Goal: Find specific page/section

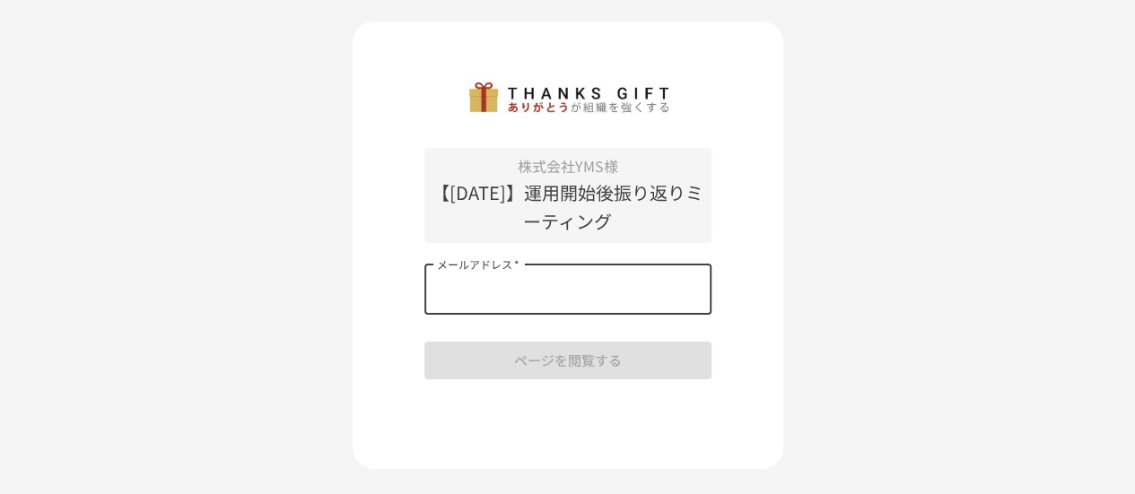
click at [676, 301] on input "メールアドレス   *" at bounding box center [567, 290] width 287 height 50
type input "**********"
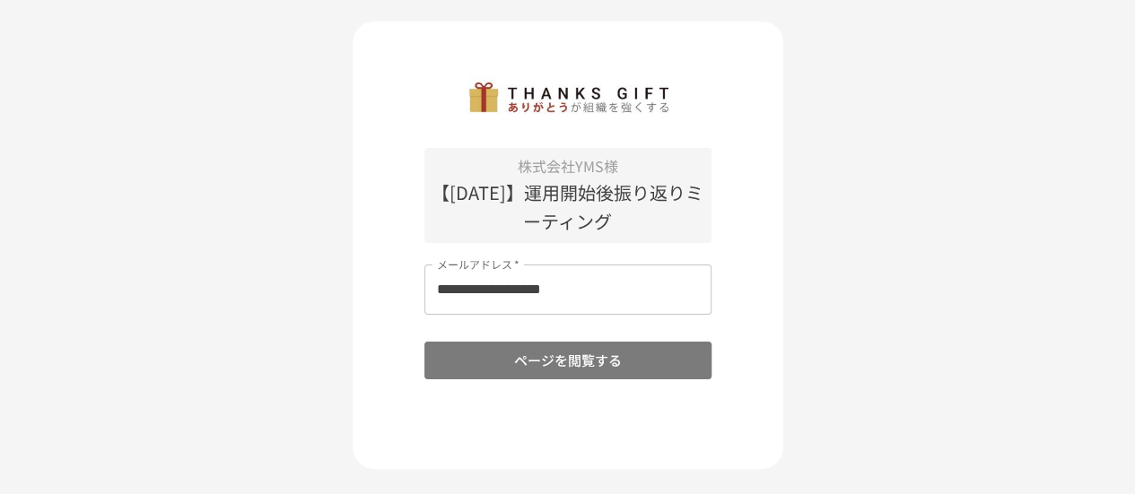
click at [623, 367] on button "ページを閲覧する" at bounding box center [567, 361] width 287 height 38
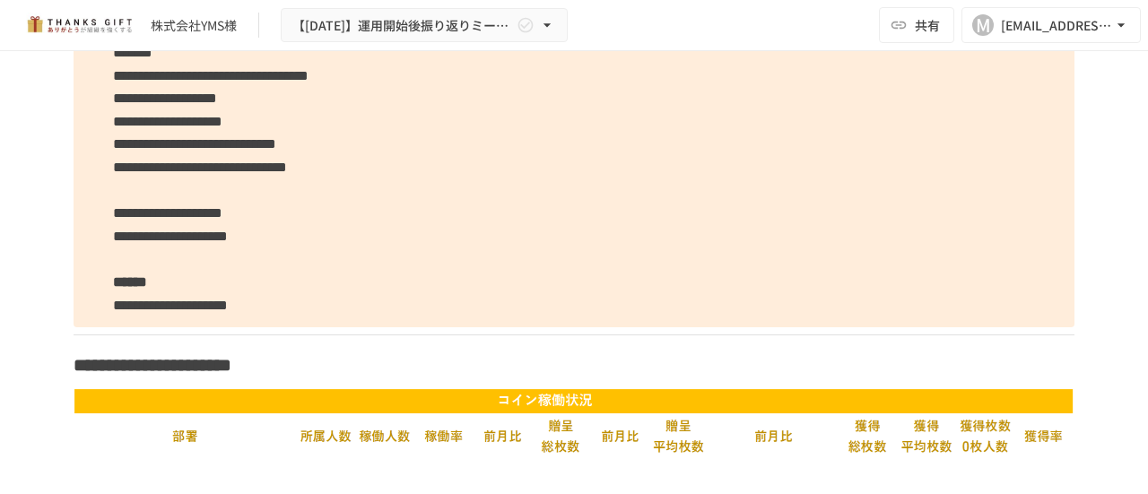
scroll to position [2766, 0]
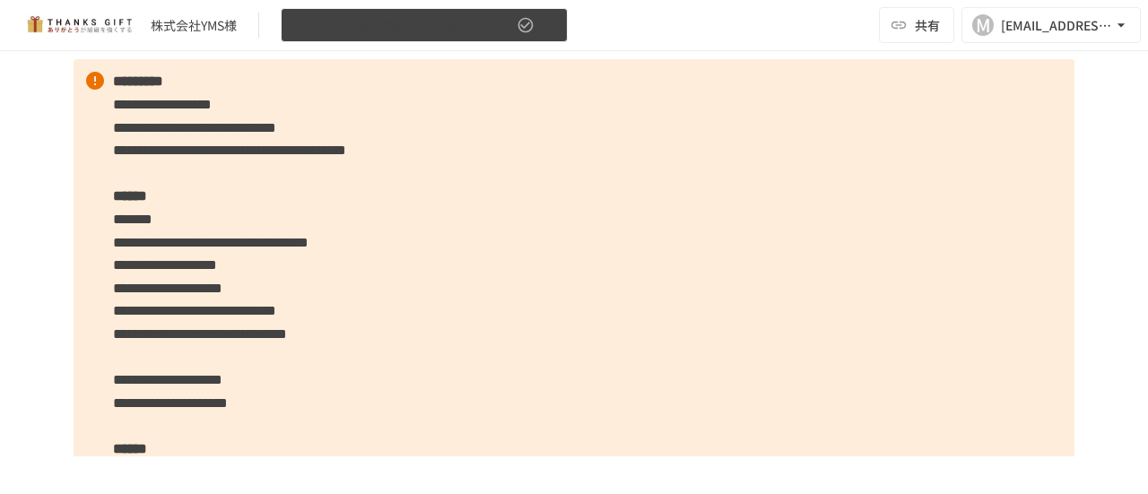
click at [551, 32] on icon "button" at bounding box center [547, 25] width 18 height 18
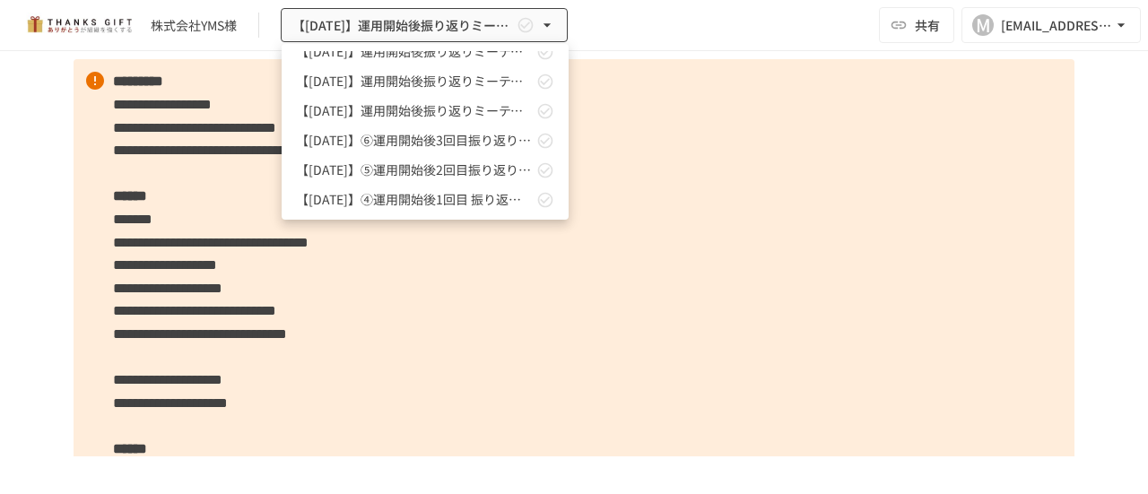
scroll to position [0, 0]
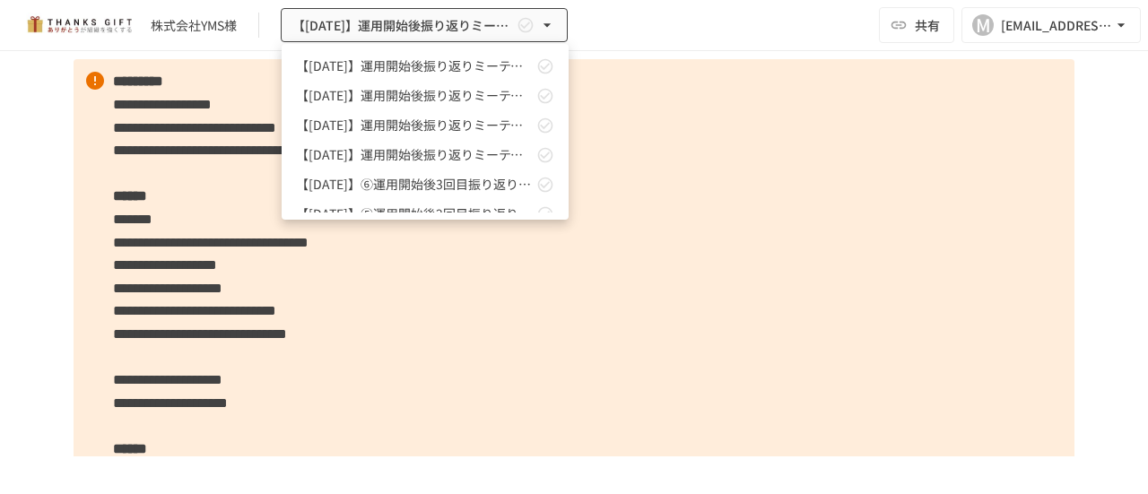
click at [700, 112] on div at bounding box center [574, 247] width 1148 height 494
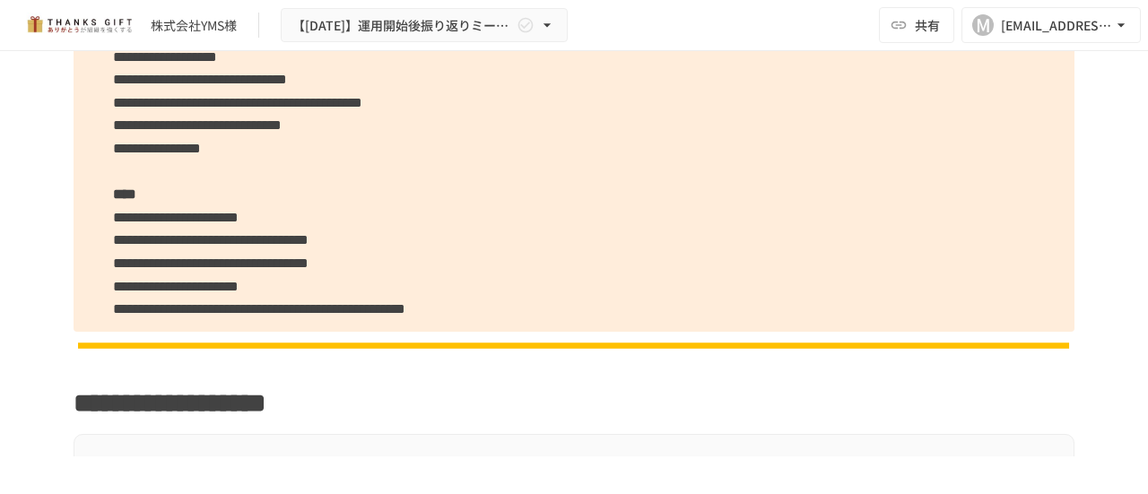
scroll to position [1550, 0]
